Goal: Information Seeking & Learning: Learn about a topic

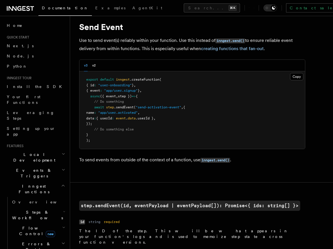
scroll to position [16, 0]
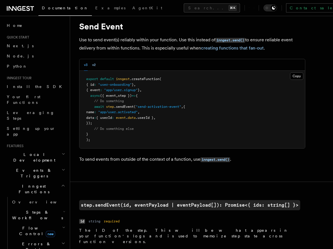
click at [94, 64] on button "v2" at bounding box center [94, 65] width 4 height 12
click at [86, 64] on button "v3" at bounding box center [86, 65] width 4 height 12
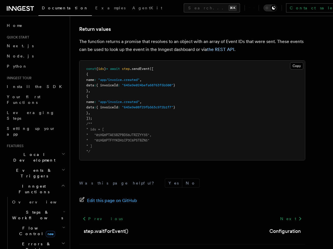
scroll to position [472, 0]
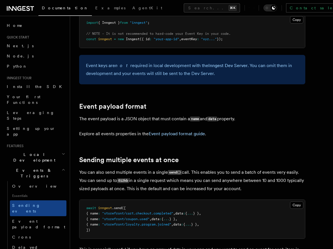
scroll to position [565, 0]
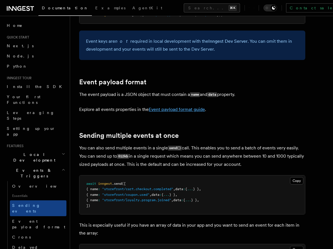
click at [166, 107] on link "Event payload format guide" at bounding box center [177, 109] width 56 height 5
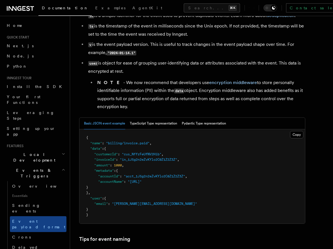
scroll to position [157, 0]
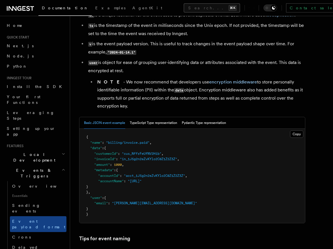
click at [184, 8] on button "Search... ⌘K" at bounding box center [212, 7] width 56 height 9
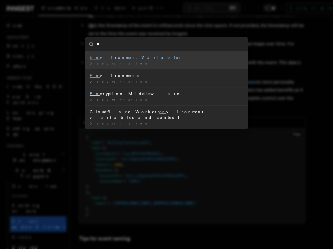
type input "***"
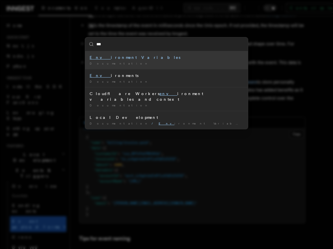
click at [119, 58] on div "Env ironment Variables" at bounding box center [167, 58] width 154 height 6
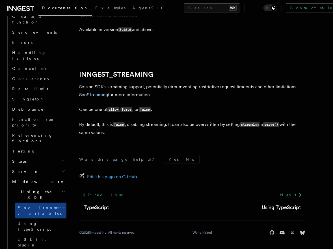
scroll to position [1112, 0]
click at [184, 9] on button "Search... ⌘K" at bounding box center [212, 7] width 56 height 9
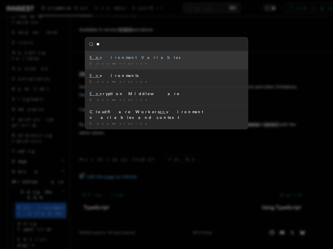
type input "***"
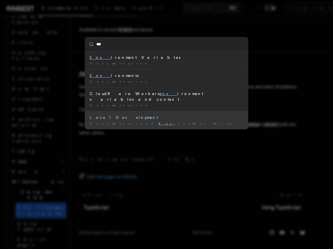
click at [135, 114] on div "Local Development" at bounding box center [167, 117] width 154 height 6
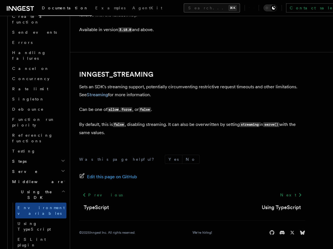
click at [184, 7] on button "Search... ⌘K" at bounding box center [212, 7] width 56 height 9
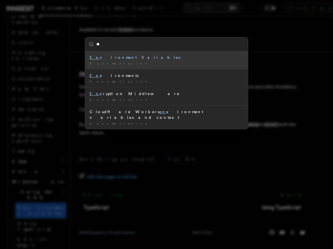
type input "***"
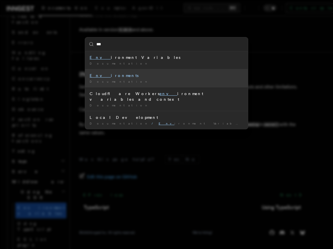
click at [123, 77] on div "Env ironments" at bounding box center [167, 76] width 154 height 6
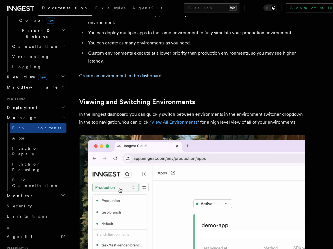
scroll to position [1230, 0]
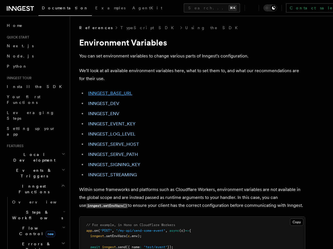
click at [125, 92] on link "INNGEST_BASE_URL" at bounding box center [110, 92] width 44 height 5
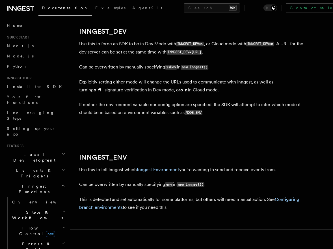
scroll to position [427, 0]
